Goal: Find specific page/section: Find specific page/section

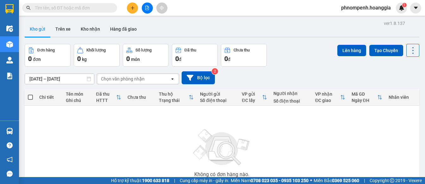
click at [25, 1] on div "Kết quả [PERSON_NAME] ( 0 ) Bộ lọc No Data phnompenh.hoanggia 1" at bounding box center [212, 8] width 425 height 16
click at [89, 5] on input "text" at bounding box center [72, 7] width 75 height 7
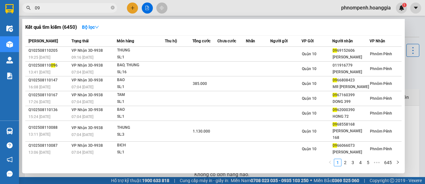
type input "0"
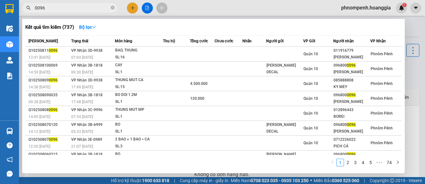
type input "0096"
